Goal: Task Accomplishment & Management: Manage account settings

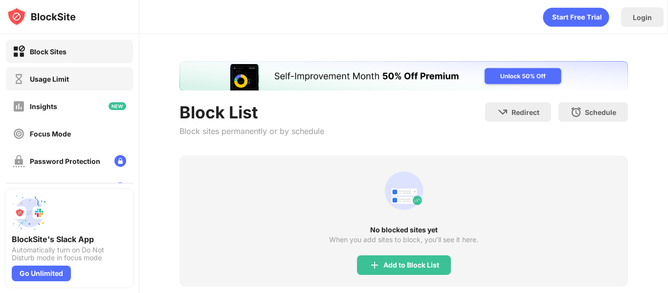
click at [63, 85] on div "Usage Limit" at bounding box center [41, 79] width 56 height 12
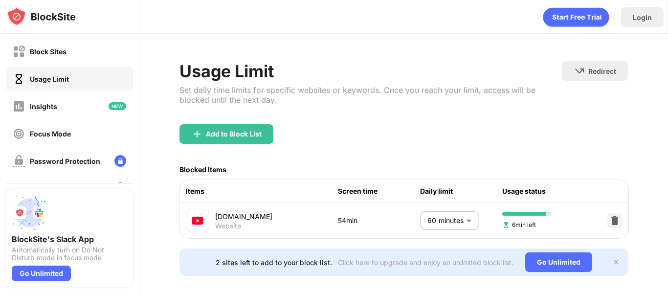
click at [462, 221] on body "Block Sites Usage Limit Insights Focus Mode Password Protection Custom Block Pa…" at bounding box center [334, 146] width 668 height 293
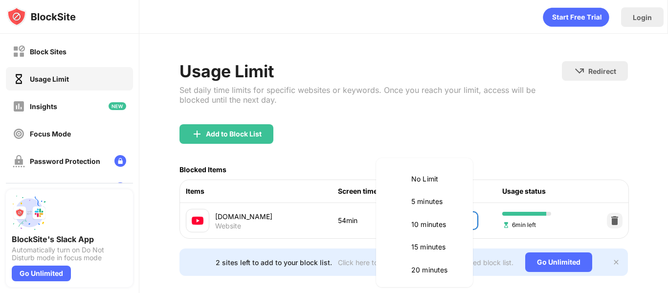
scroll to position [229, 0]
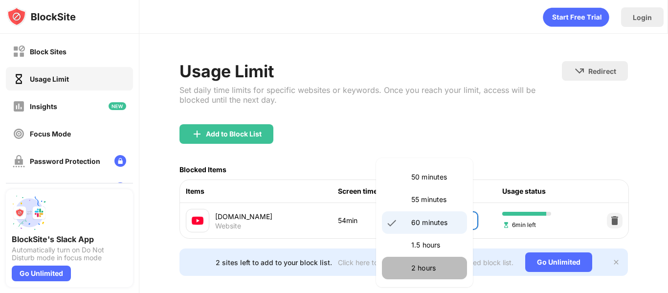
click at [432, 262] on li "2 hours" at bounding box center [424, 268] width 85 height 22
type input "***"
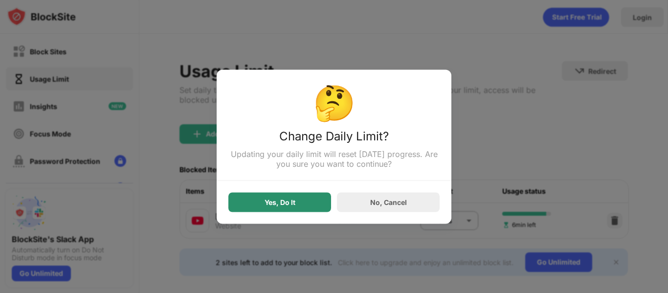
click at [270, 209] on div "Yes, Do It" at bounding box center [279, 202] width 103 height 20
